Goal: Task Accomplishment & Management: Complete application form

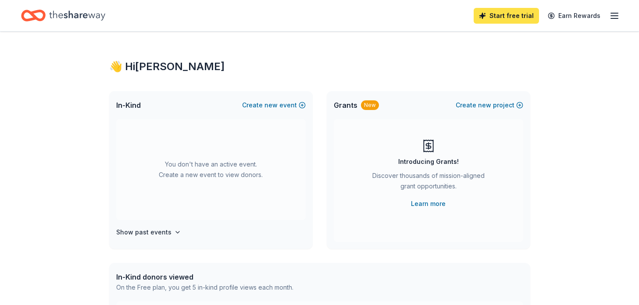
click at [502, 14] on link "Start free trial" at bounding box center [506, 16] width 65 height 16
click at [270, 104] on span "new" at bounding box center [271, 105] width 13 height 11
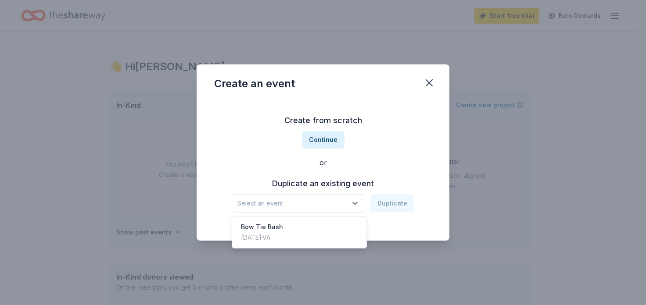
click at [355, 203] on icon "button" at bounding box center [355, 204] width 4 height 2
click at [339, 228] on div "Bow Tie Bash Nov 13, 2022 · VA" at bounding box center [299, 232] width 131 height 28
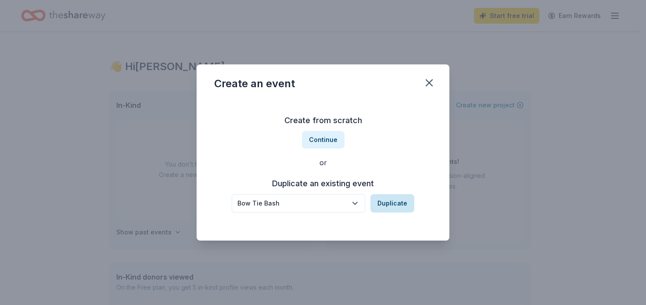
click at [385, 200] on button "Duplicate" at bounding box center [392, 203] width 44 height 18
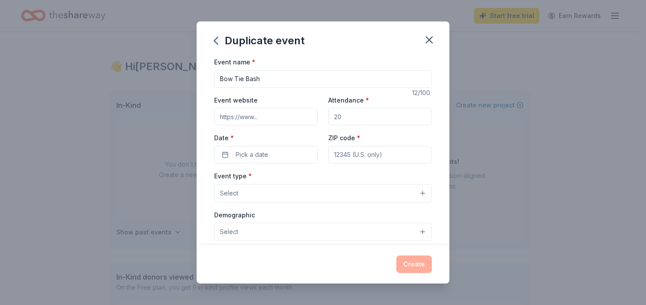
click at [220, 79] on input "Bow Tie Bash" at bounding box center [323, 79] width 218 height 18
type input "5th Annual Bow Tie Bash"
click at [276, 116] on input "Event website" at bounding box center [266, 117] width 104 height 18
paste input "https://givebutter.com/RH0b1b"
type input "https://givebutter.com/RH0b1b"
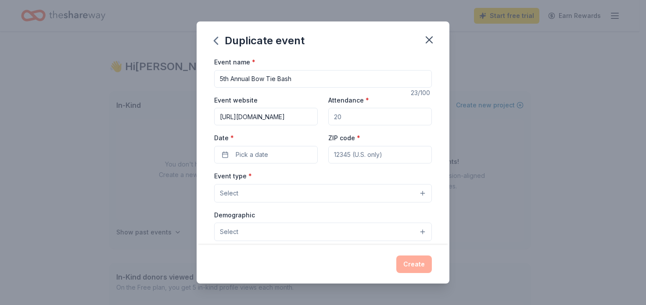
click at [381, 117] on input "Attendance *" at bounding box center [380, 117] width 104 height 18
type input "1"
type input "200"
click at [286, 152] on button "Pick a date" at bounding box center [266, 155] width 104 height 18
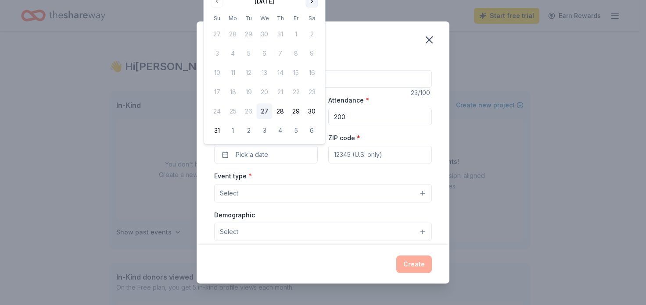
click at [311, 0] on button "Go to next month" at bounding box center [312, 1] width 12 height 12
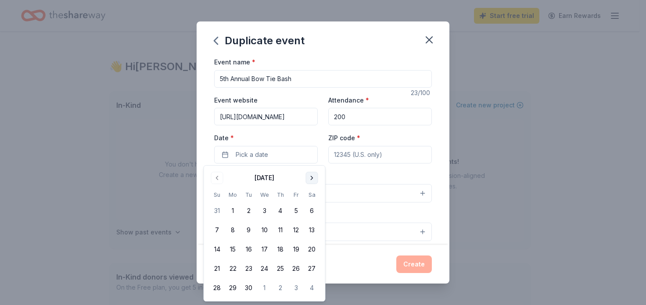
click at [313, 176] on button "Go to next month" at bounding box center [312, 178] width 12 height 12
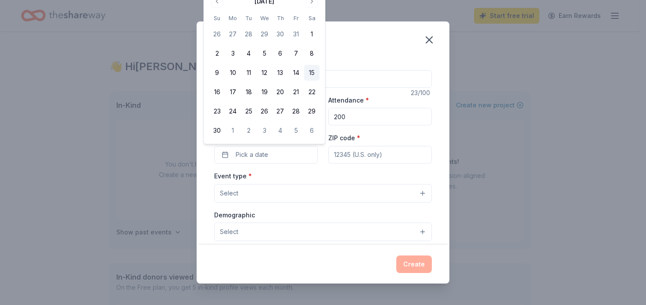
click at [311, 72] on button "15" at bounding box center [312, 73] width 16 height 16
click at [404, 154] on input "ZIP code *" at bounding box center [380, 155] width 104 height 18
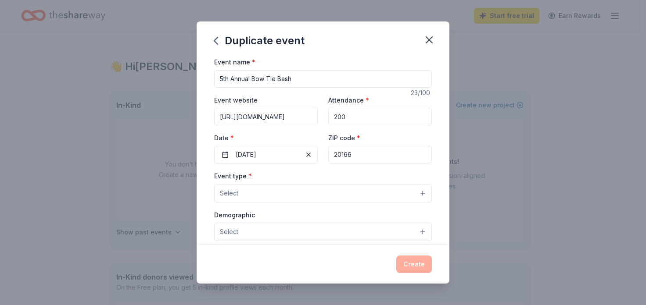
type input "20166"
click at [260, 192] on button "Select" at bounding box center [323, 193] width 218 height 18
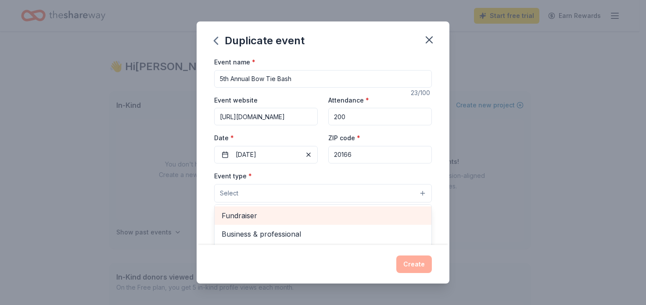
click at [259, 218] on span "Fundraiser" at bounding box center [323, 215] width 203 height 11
click at [283, 219] on span "Business & professional" at bounding box center [323, 216] width 203 height 11
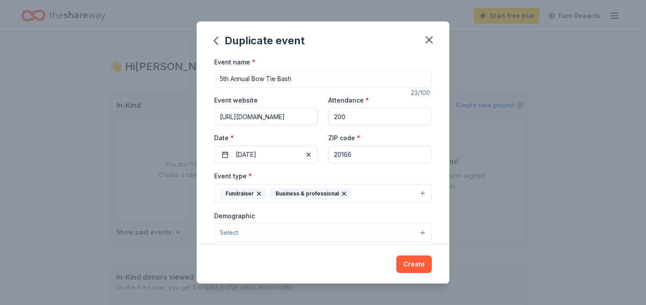
click at [340, 191] on icon "button" at bounding box center [343, 193] width 7 height 7
click at [340, 234] on button "Select" at bounding box center [323, 233] width 218 height 18
click at [416, 232] on button "Select" at bounding box center [323, 233] width 218 height 18
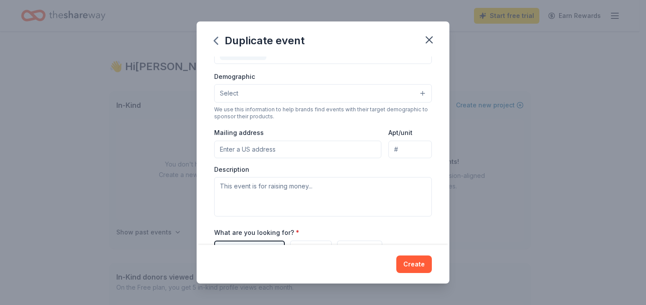
scroll to position [140, 0]
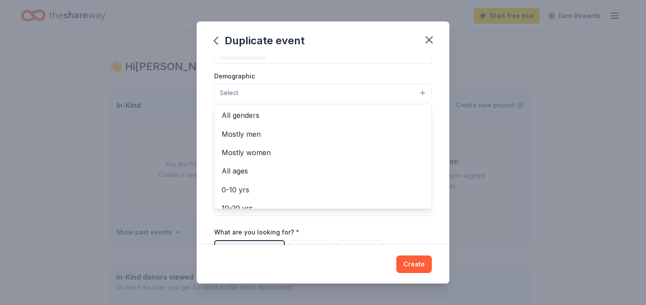
click at [414, 90] on button "Select" at bounding box center [323, 93] width 218 height 18
click at [258, 113] on span "All genders" at bounding box center [323, 115] width 203 height 11
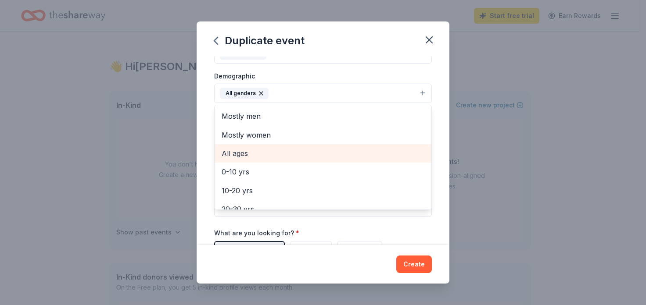
click at [240, 158] on span "All ages" at bounding box center [323, 153] width 203 height 11
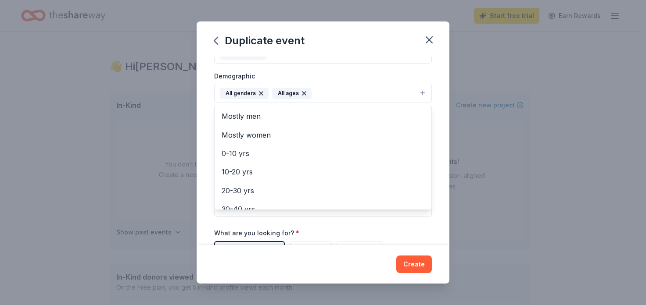
click at [431, 93] on div "Event name * 5th Annual Bow Tie Bash 23 /100 Event website https://givebutter.c…" at bounding box center [323, 151] width 253 height 189
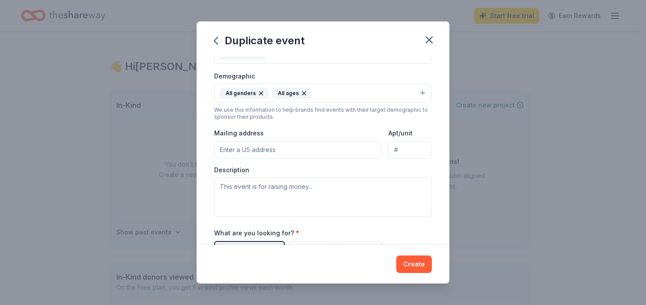
click at [332, 152] on input "Mailing address" at bounding box center [297, 150] width 167 height 18
type input "46040 Center Oak Plaza"
type input "Suite 130"
click at [323, 190] on textarea at bounding box center [323, 197] width 218 height 39
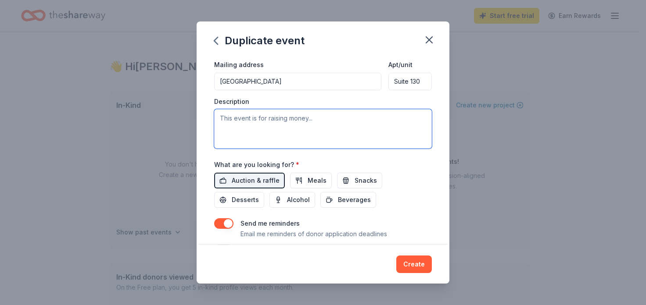
scroll to position [207, 0]
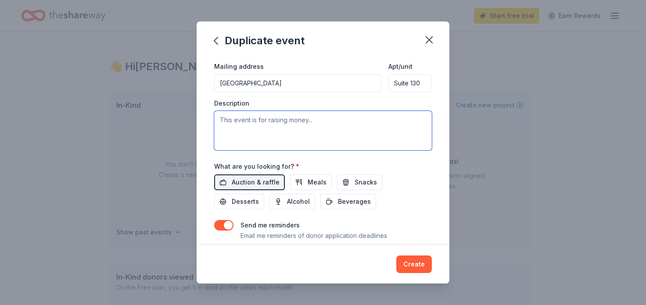
paste textarea "Since 2019, Developmental Connections has held an annual charity event to ensur…"
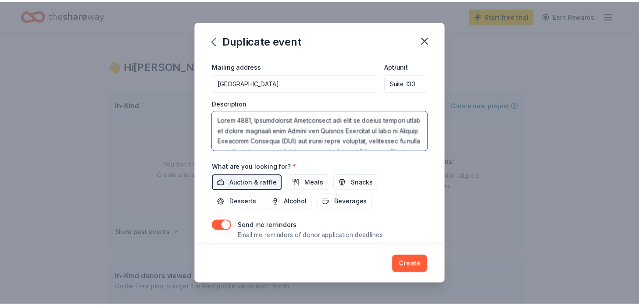
scroll to position [163, 0]
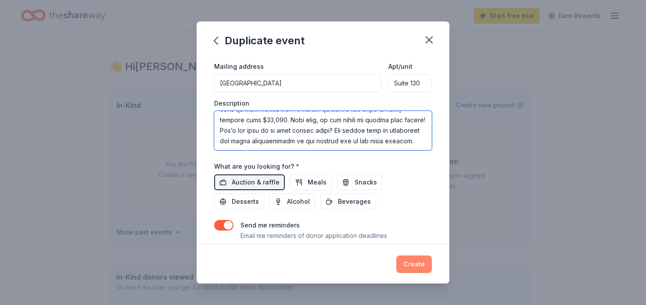
type textarea "Since 2019, Developmental Connections has held an annual charity event to ensur…"
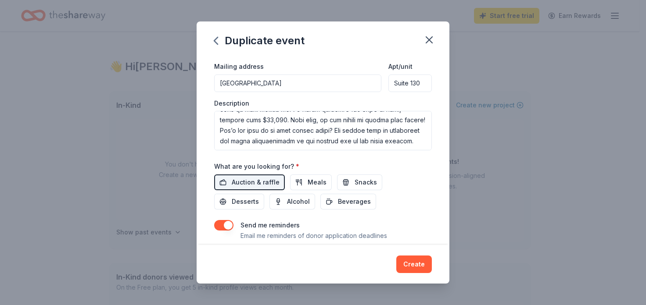
click at [411, 264] on button "Create" at bounding box center [414, 265] width 36 height 18
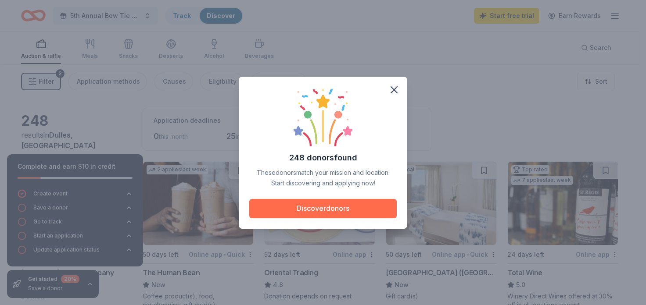
click at [327, 209] on button "Discover donors" at bounding box center [322, 208] width 147 height 19
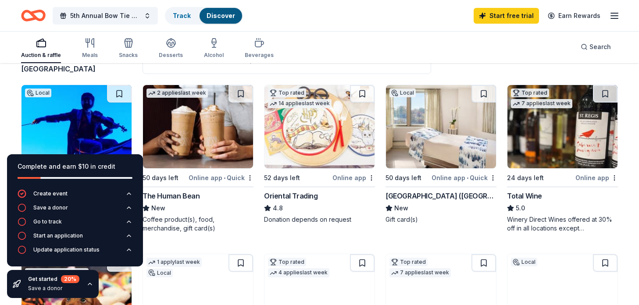
scroll to position [78, 0]
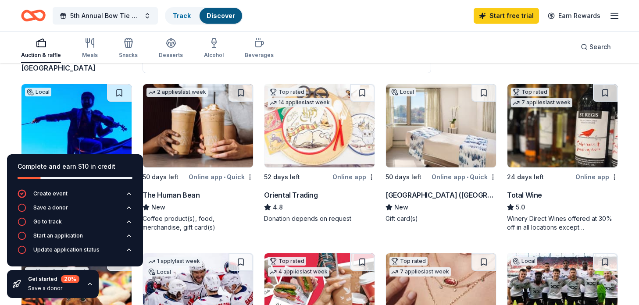
click at [444, 176] on div "Online app • Quick" at bounding box center [464, 177] width 65 height 11
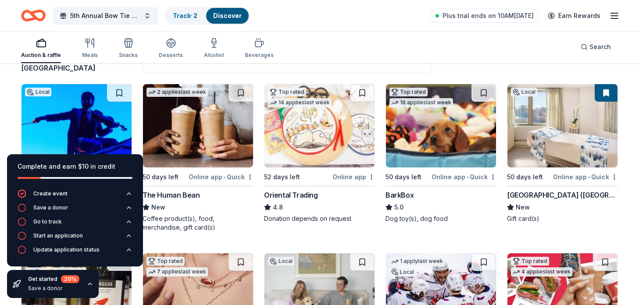
click at [302, 195] on div "Oriental Trading" at bounding box center [291, 195] width 54 height 11
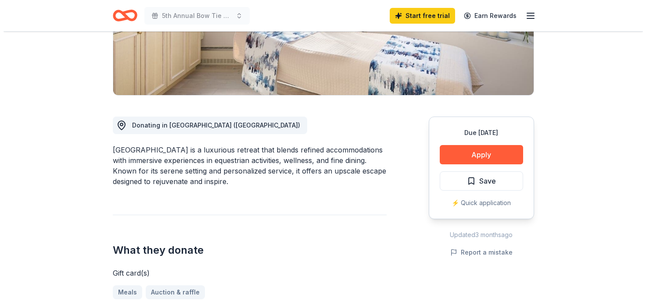
scroll to position [187, 0]
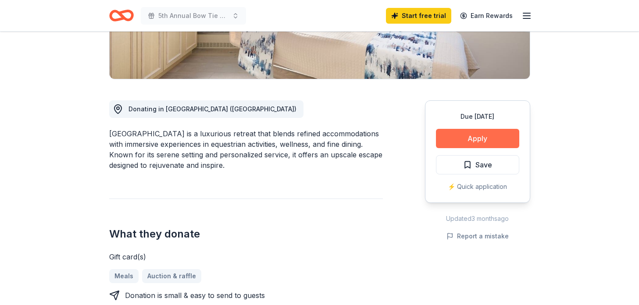
click at [486, 137] on button "Apply" at bounding box center [477, 138] width 83 height 19
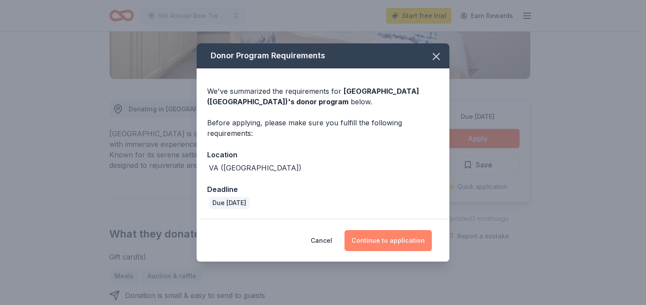
click at [379, 239] on button "Continue to application" at bounding box center [387, 240] width 87 height 21
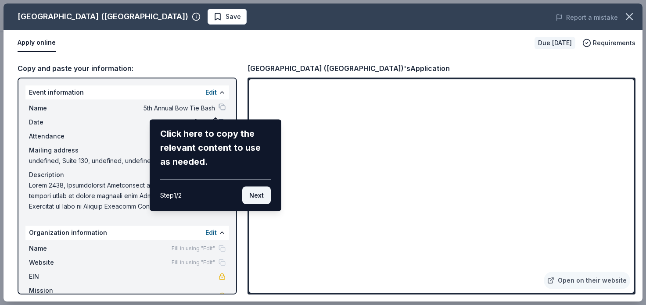
click at [257, 193] on button "Next" at bounding box center [256, 196] width 29 height 18
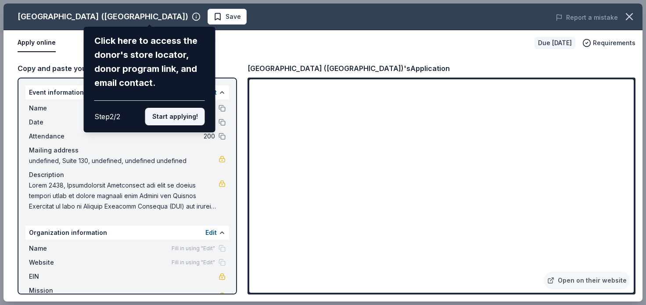
click at [178, 122] on button "Start applying!" at bounding box center [175, 117] width 60 height 18
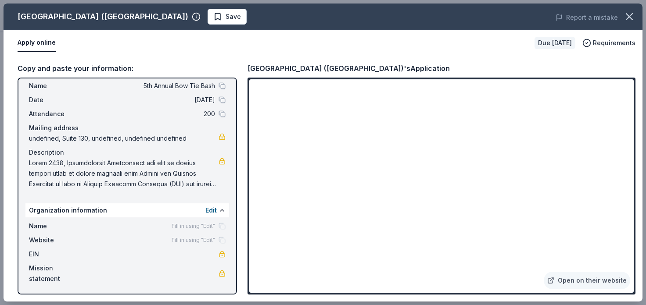
scroll to position [23, 0]
click at [127, 134] on span "undefined, Suite 130, undefined, undefined undefined" at bounding box center [124, 137] width 190 height 11
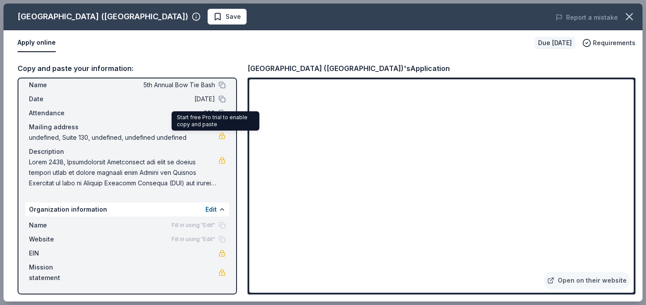
click at [218, 135] on link at bounding box center [221, 135] width 7 height 7
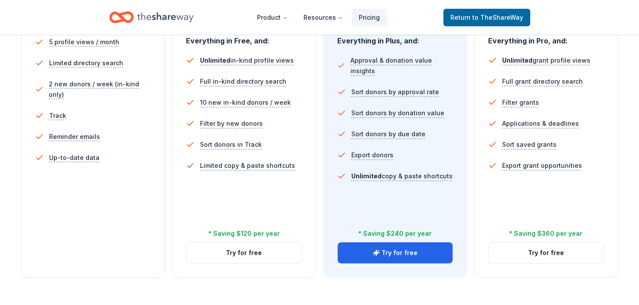
scroll to position [271, 0]
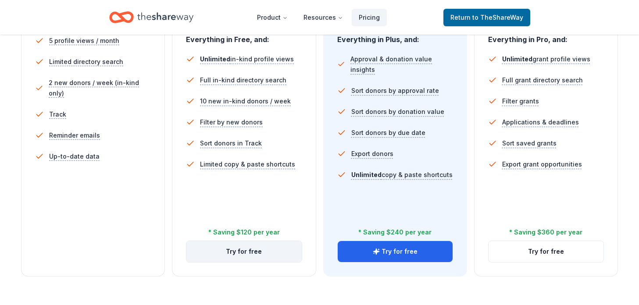
click at [238, 251] on button "Try for free" at bounding box center [243, 251] width 115 height 21
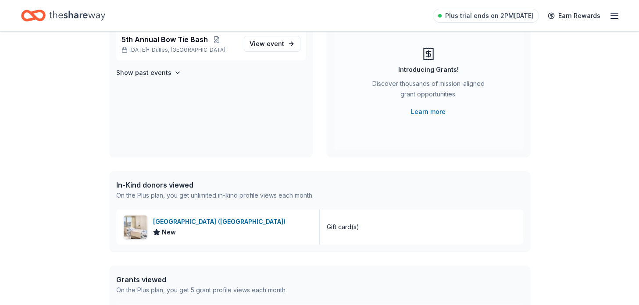
scroll to position [96, 0]
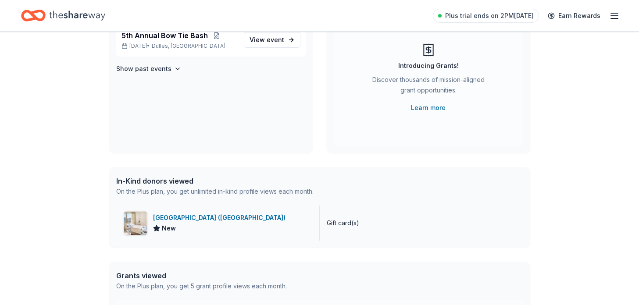
click at [199, 217] on div "[GEOGRAPHIC_DATA] ([GEOGRAPHIC_DATA])" at bounding box center [221, 218] width 136 height 11
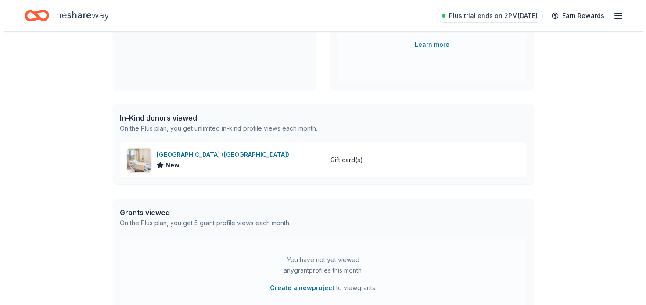
scroll to position [0, 0]
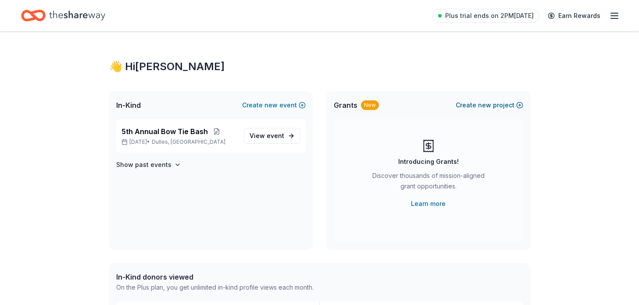
click at [497, 103] on button "Create new project" at bounding box center [490, 105] width 68 height 11
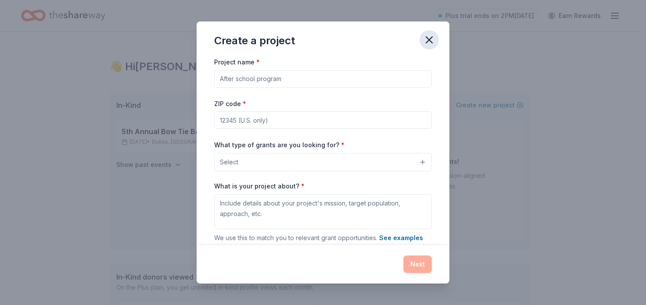
click at [429, 36] on icon "button" at bounding box center [429, 40] width 12 height 12
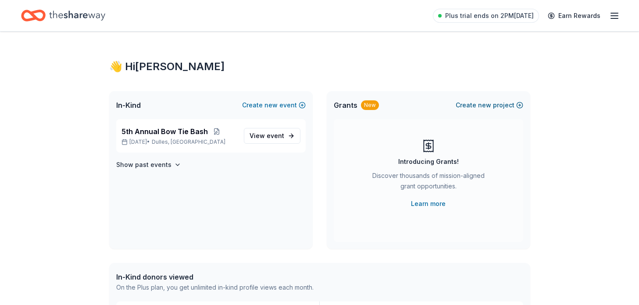
click at [490, 106] on span "new" at bounding box center [484, 105] width 13 height 11
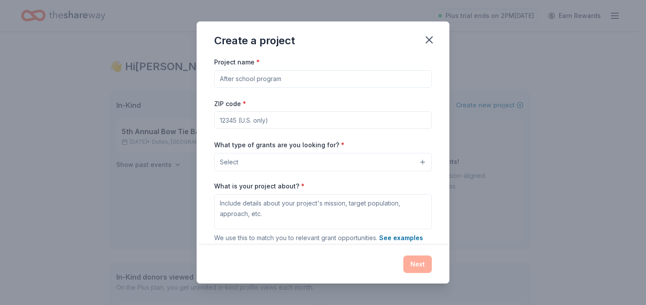
click at [266, 80] on input "Project name *" at bounding box center [323, 79] width 218 height 18
type input "5th Annual Bow Tie Bash"
click at [286, 122] on input "ZIP code *" at bounding box center [323, 120] width 218 height 18
type input "20166"
click at [314, 161] on button "Select" at bounding box center [323, 162] width 218 height 18
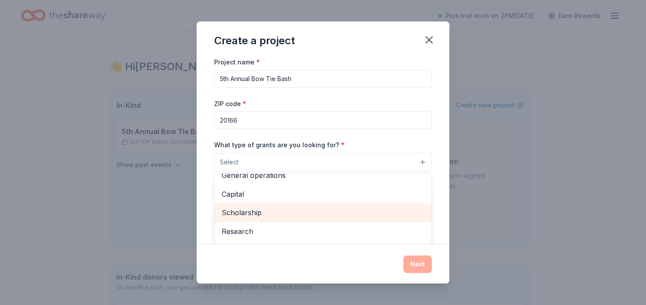
scroll to position [18, 0]
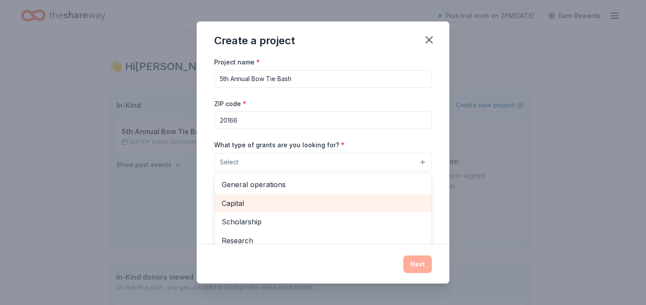
click at [229, 203] on span "Capital" at bounding box center [323, 203] width 203 height 11
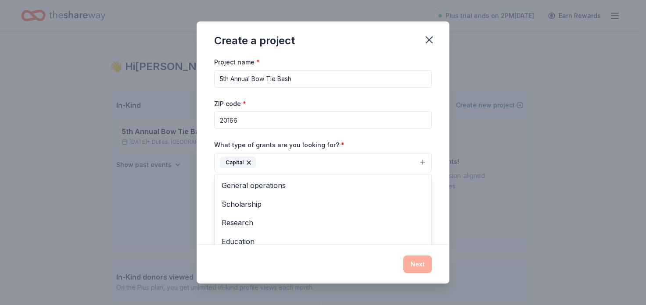
click at [434, 166] on div "Project name * 5th Annual Bow Tie Bash ZIP code * 20166 What type of grants are…" at bounding box center [323, 151] width 253 height 189
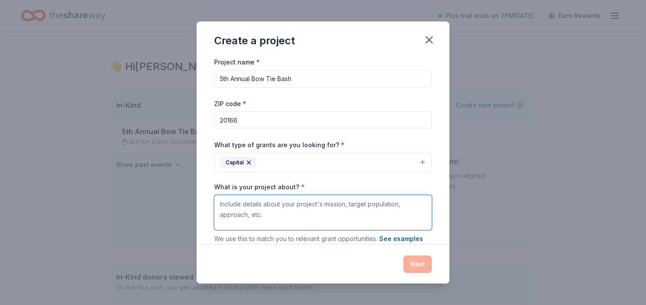
click at [272, 205] on textarea "What is your project about? *" at bounding box center [323, 212] width 218 height 35
paste textarea "Since 2019, Developmental Connections has held an annual charity event to ensur…"
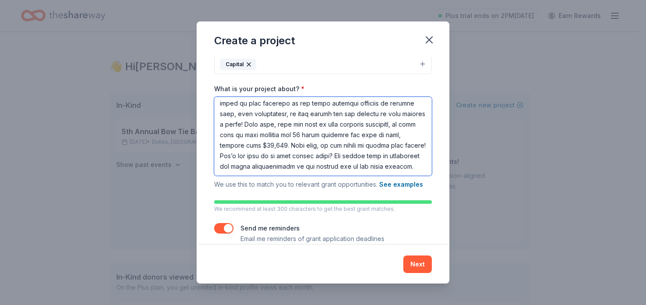
scroll to position [111, 0]
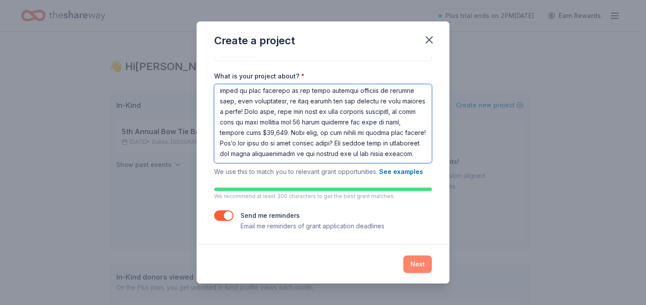
type textarea "Since 2019, Developmental Connections has held an annual charity event to ensur…"
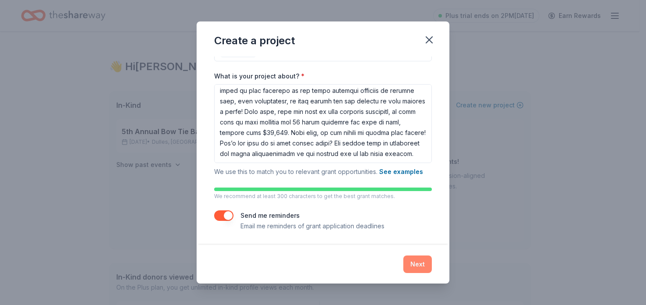
click at [418, 261] on button "Next" at bounding box center [417, 265] width 29 height 18
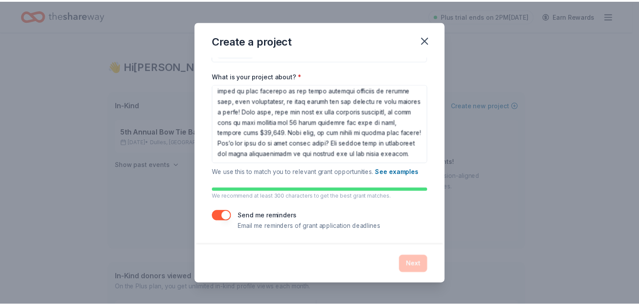
scroll to position [0, 0]
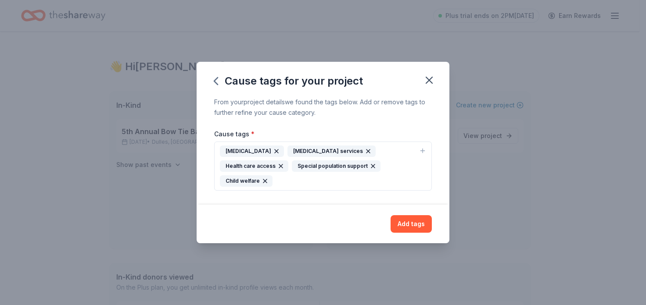
click at [414, 222] on button "Add tags" at bounding box center [410, 224] width 41 height 18
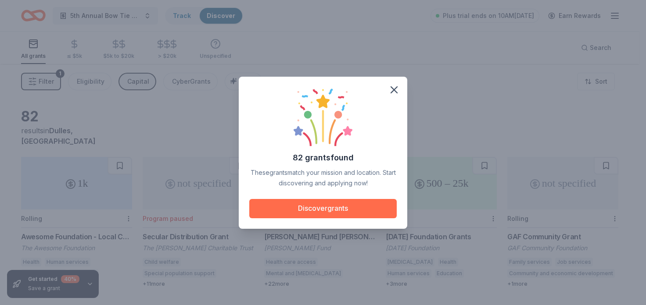
click at [318, 205] on button "Discover grants" at bounding box center [322, 208] width 147 height 19
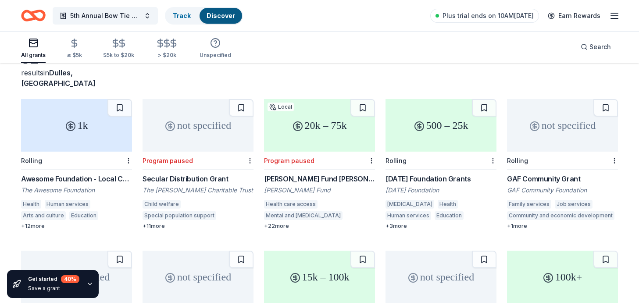
scroll to position [57, 0]
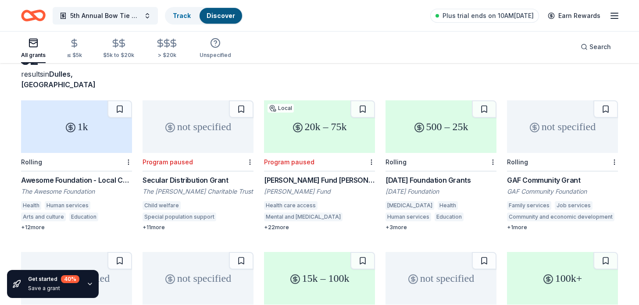
click at [425, 120] on div "500 – 25k" at bounding box center [441, 126] width 111 height 53
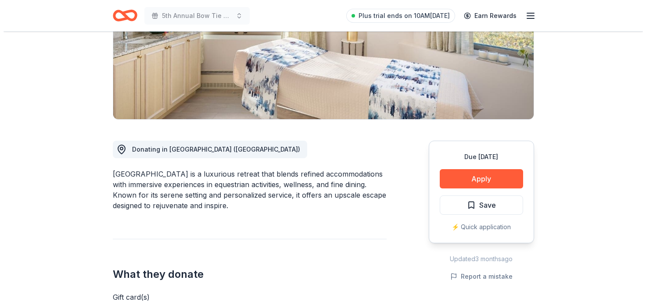
scroll to position [161, 0]
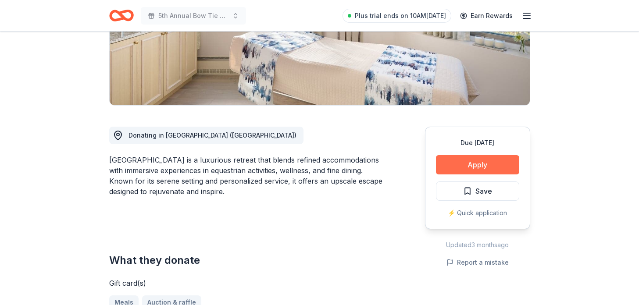
click at [487, 165] on button "Apply" at bounding box center [477, 164] width 83 height 19
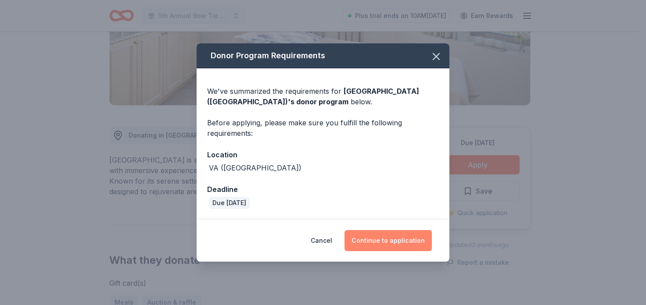
click at [375, 244] on button "Continue to application" at bounding box center [387, 240] width 87 height 21
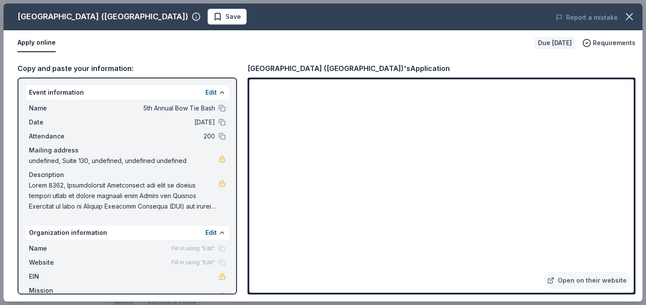
scroll to position [23, 0]
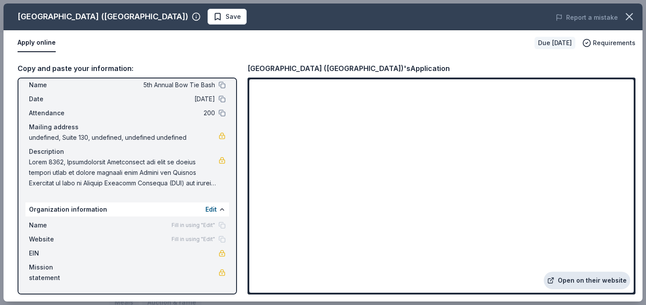
click at [590, 280] on link "Open on their website" at bounding box center [587, 281] width 86 height 18
click at [218, 207] on button at bounding box center [221, 209] width 7 height 7
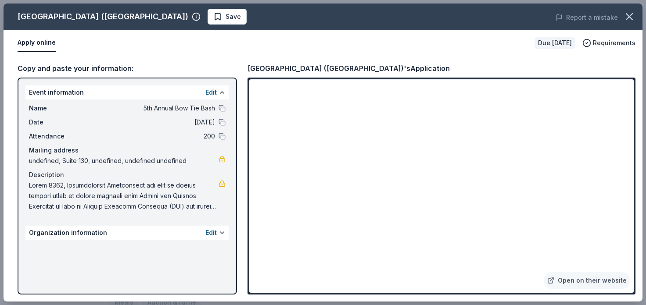
click at [220, 229] on button at bounding box center [221, 232] width 7 height 7
click at [154, 162] on span "undefined, Suite 130, undefined, undefined undefined" at bounding box center [124, 161] width 190 height 11
click at [152, 161] on span "undefined, Suite 130, undefined, undefined undefined" at bounding box center [124, 161] width 190 height 11
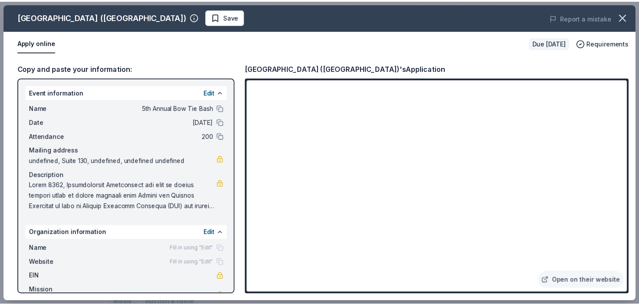
scroll to position [23, 0]
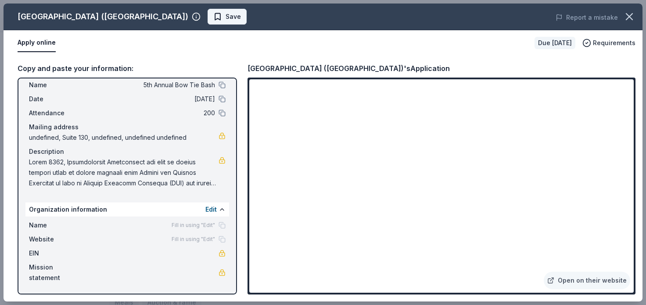
click at [213, 15] on span "Save" at bounding box center [227, 16] width 28 height 11
click at [630, 18] on icon "button" at bounding box center [629, 17] width 12 height 12
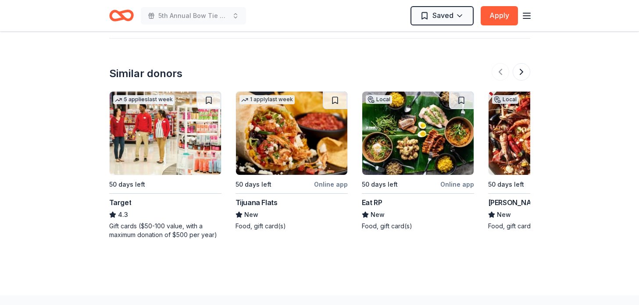
scroll to position [798, 0]
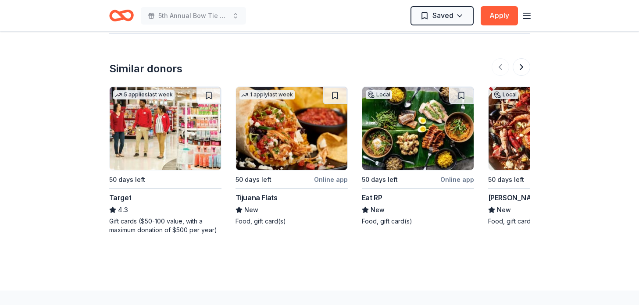
click at [139, 113] on img at bounding box center [165, 128] width 111 height 83
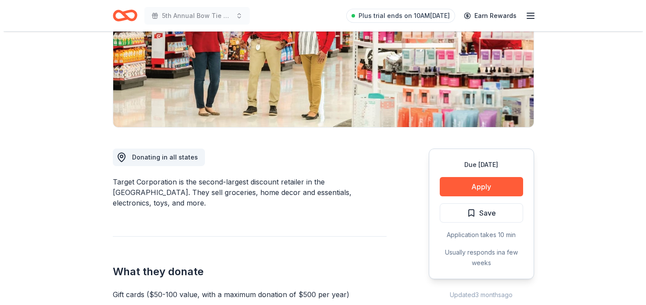
scroll to position [144, 0]
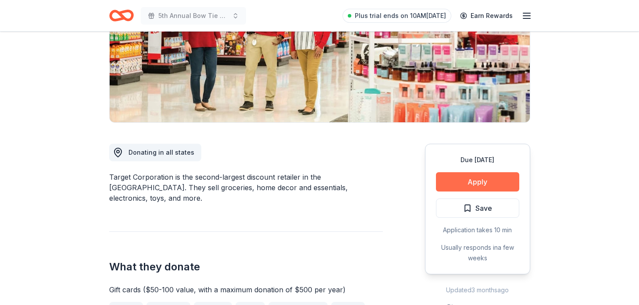
click at [486, 183] on button "Apply" at bounding box center [477, 181] width 83 height 19
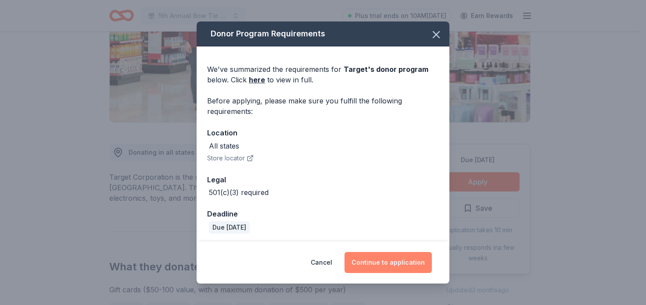
click at [382, 266] on button "Continue to application" at bounding box center [387, 262] width 87 height 21
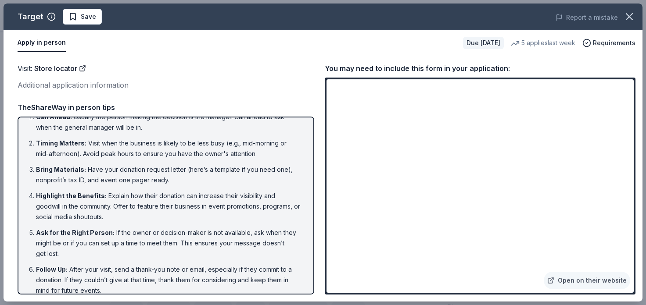
scroll to position [22, 0]
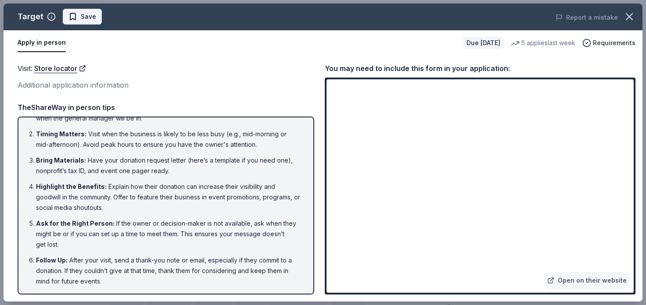
click at [72, 15] on span "Save" at bounding box center [82, 16] width 28 height 11
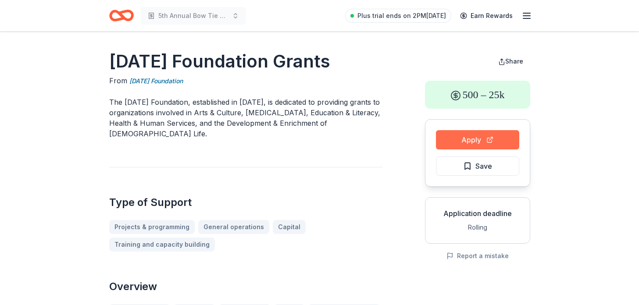
click at [476, 141] on button "Apply" at bounding box center [477, 139] width 83 height 19
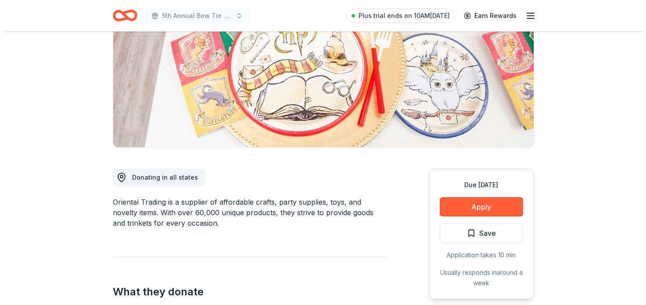
scroll to position [127, 0]
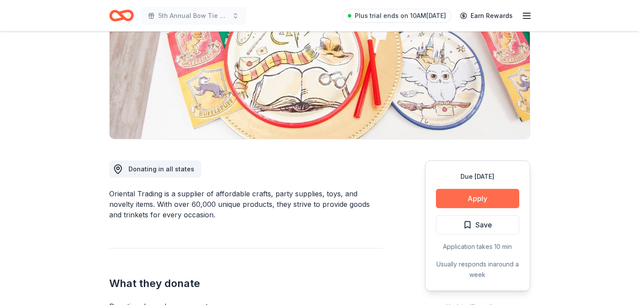
click at [468, 195] on button "Apply" at bounding box center [477, 198] width 83 height 19
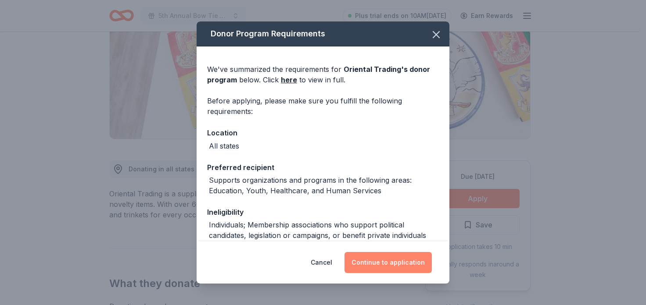
click at [387, 264] on button "Continue to application" at bounding box center [387, 262] width 87 height 21
